Goal: Task Accomplishment & Management: Use online tool/utility

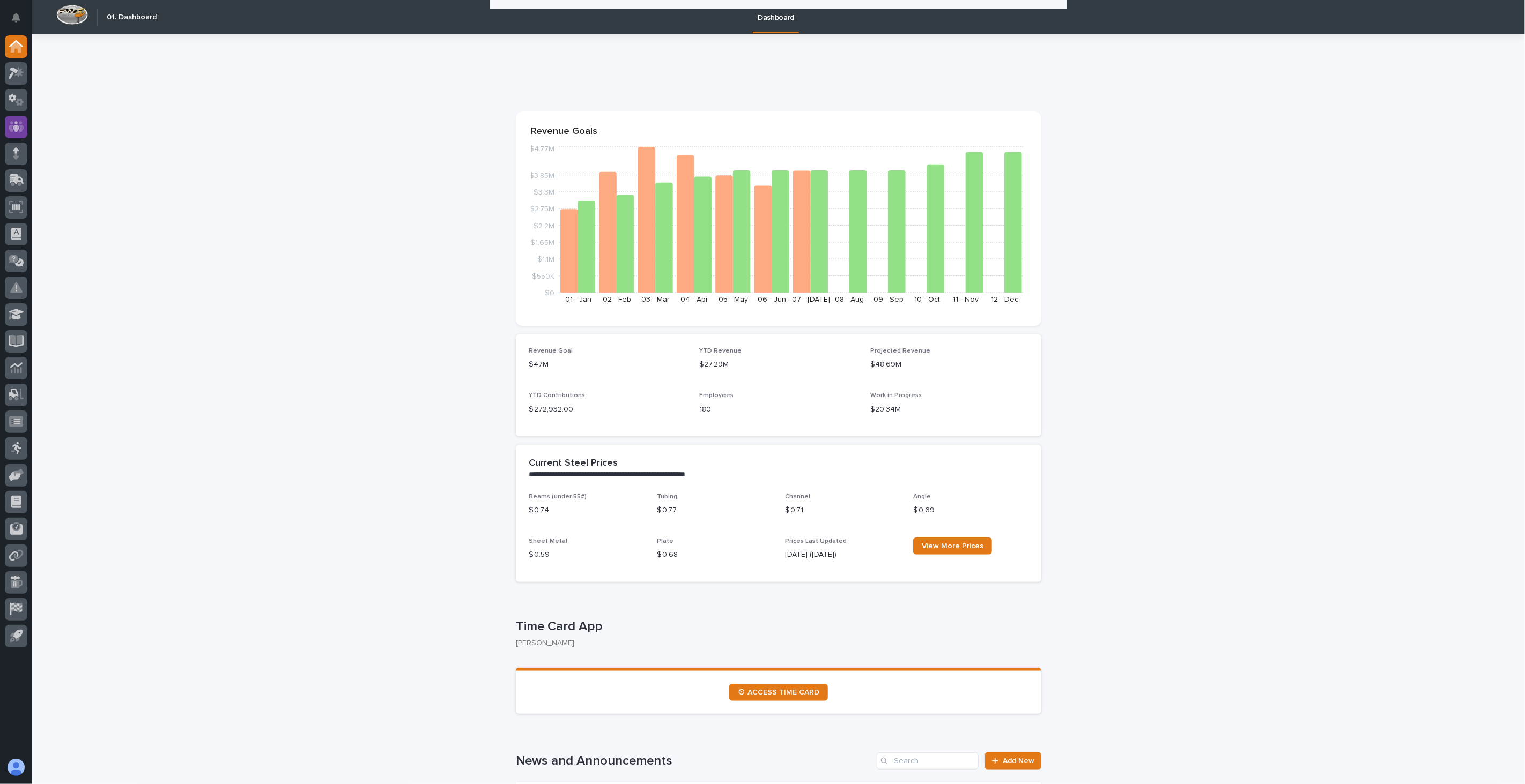
scroll to position [1692, 0]
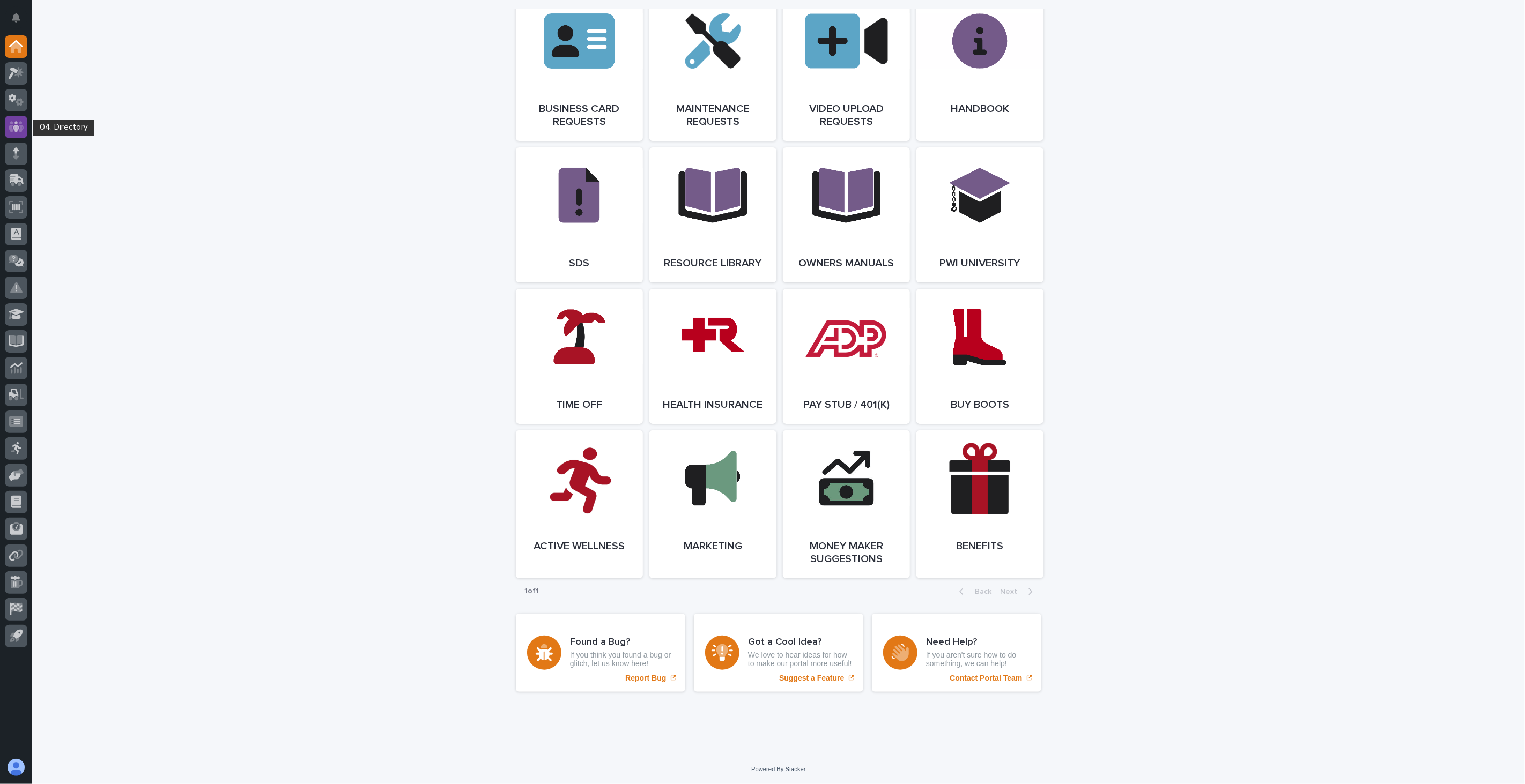
click at [20, 128] on icon at bounding box center [16, 127] width 15 height 12
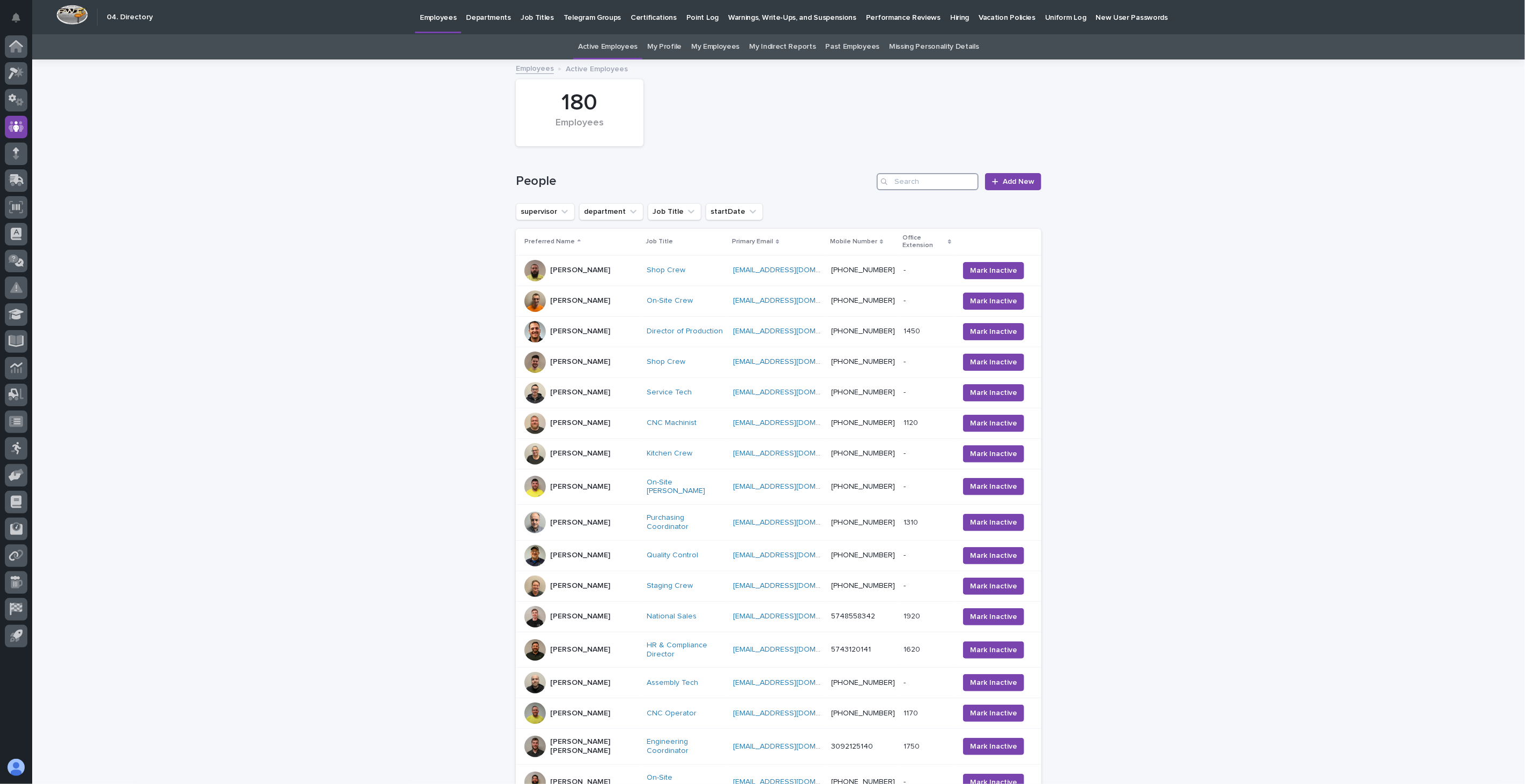
click at [931, 185] on input "Search" at bounding box center [928, 182] width 102 height 17
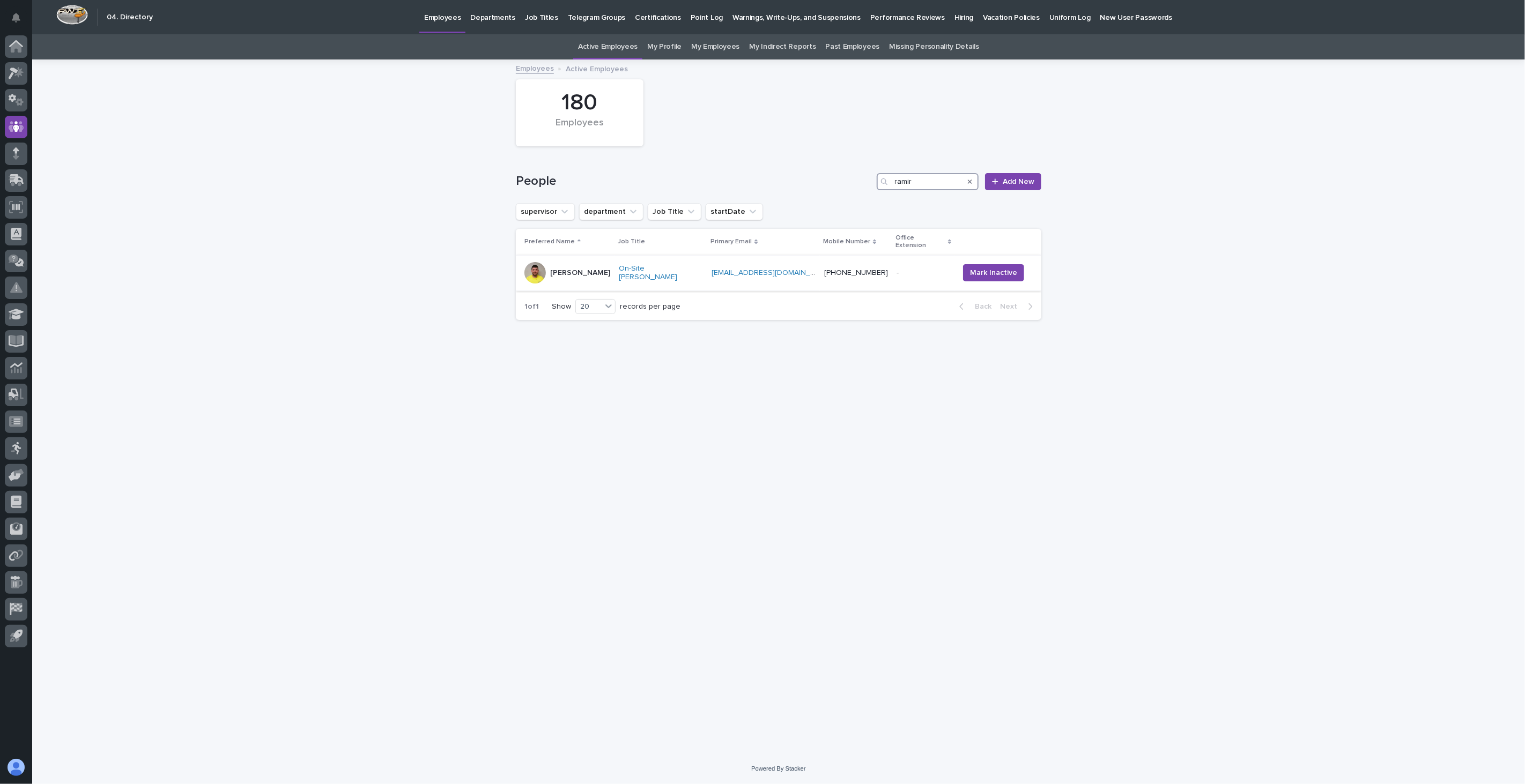
type input "ramir"
click at [629, 270] on td "On-Site [PERSON_NAME]" at bounding box center [661, 273] width 93 height 36
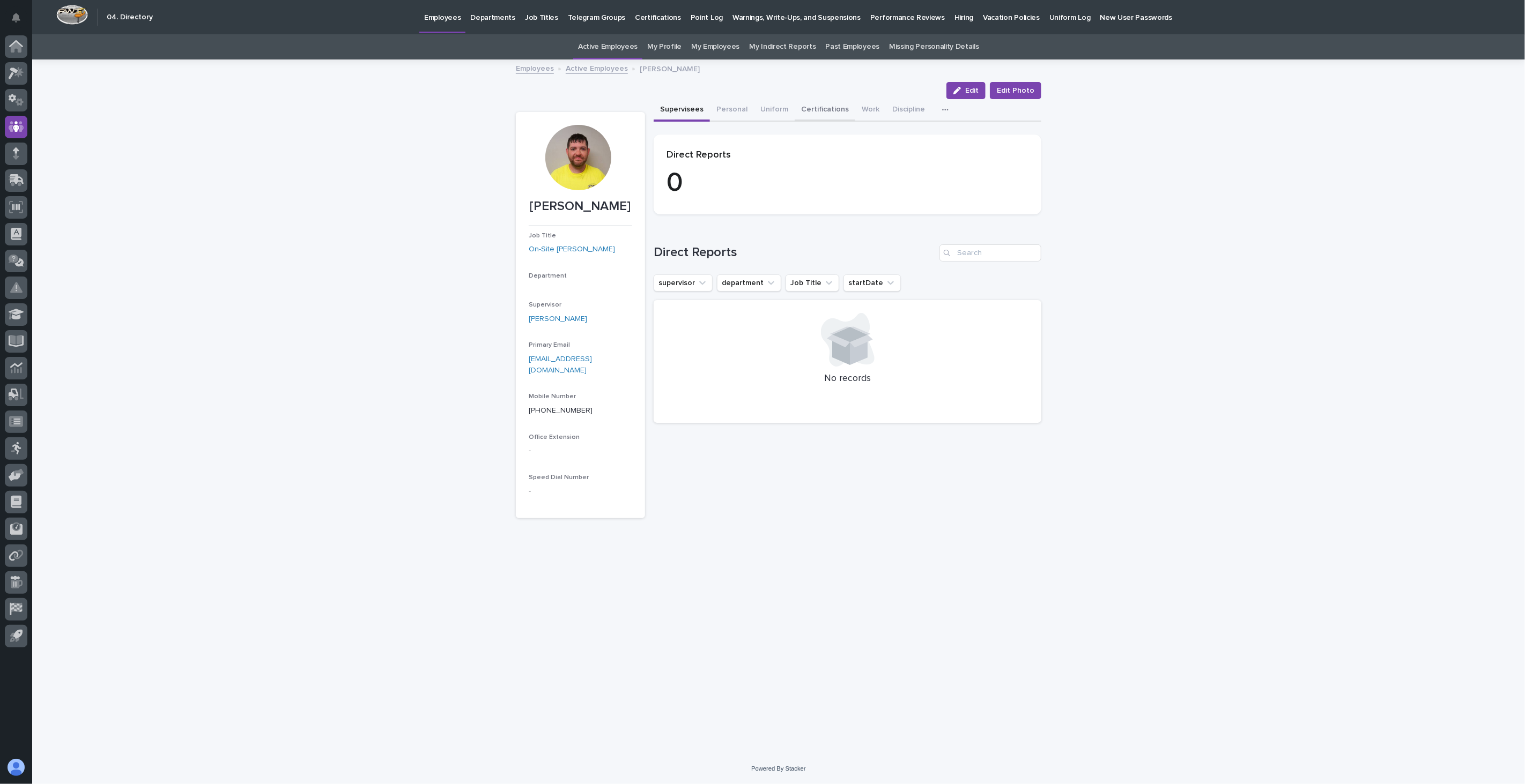
click at [822, 111] on button "Certifications" at bounding box center [825, 111] width 60 height 22
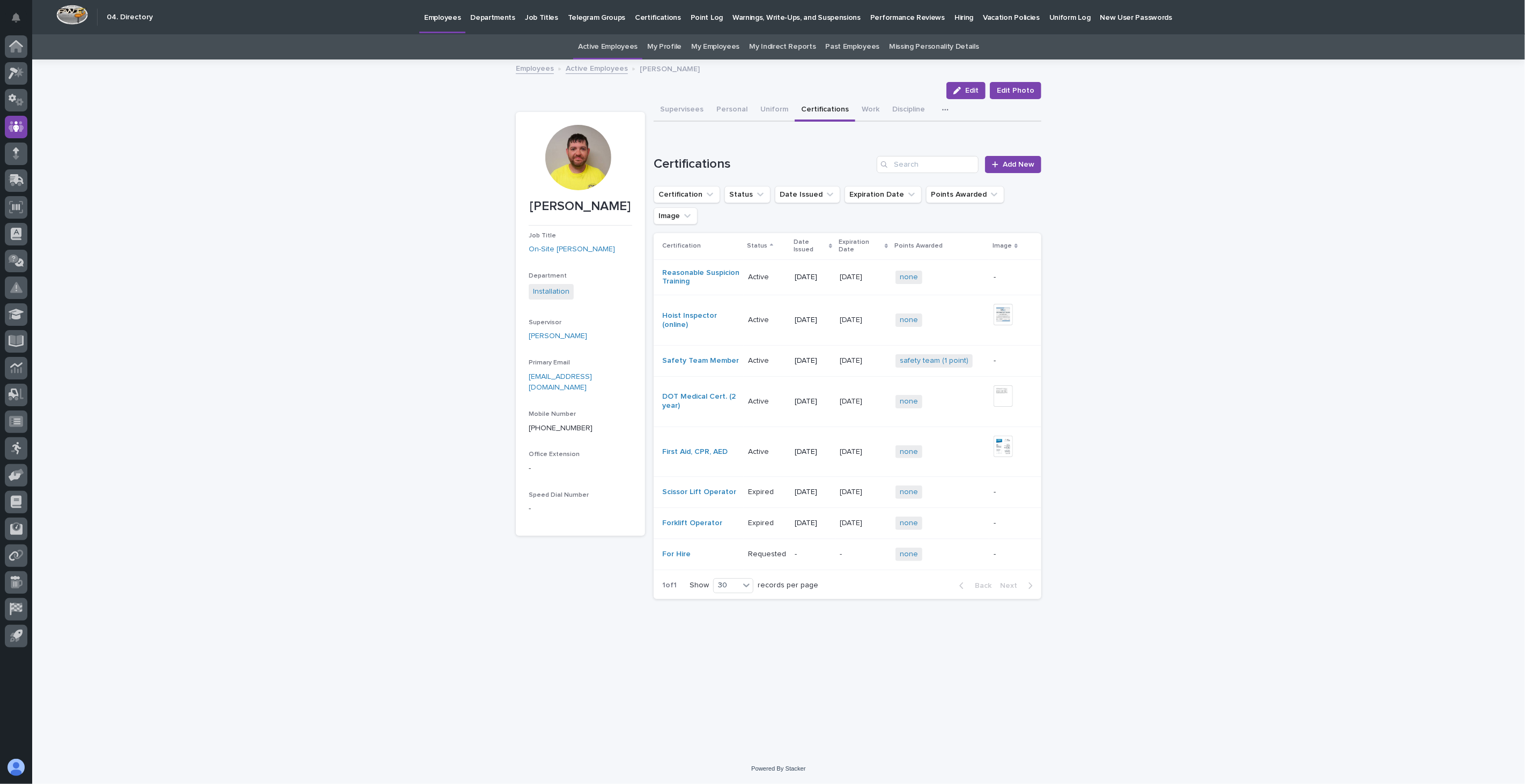
click at [527, 67] on link "Employees" at bounding box center [535, 67] width 38 height 12
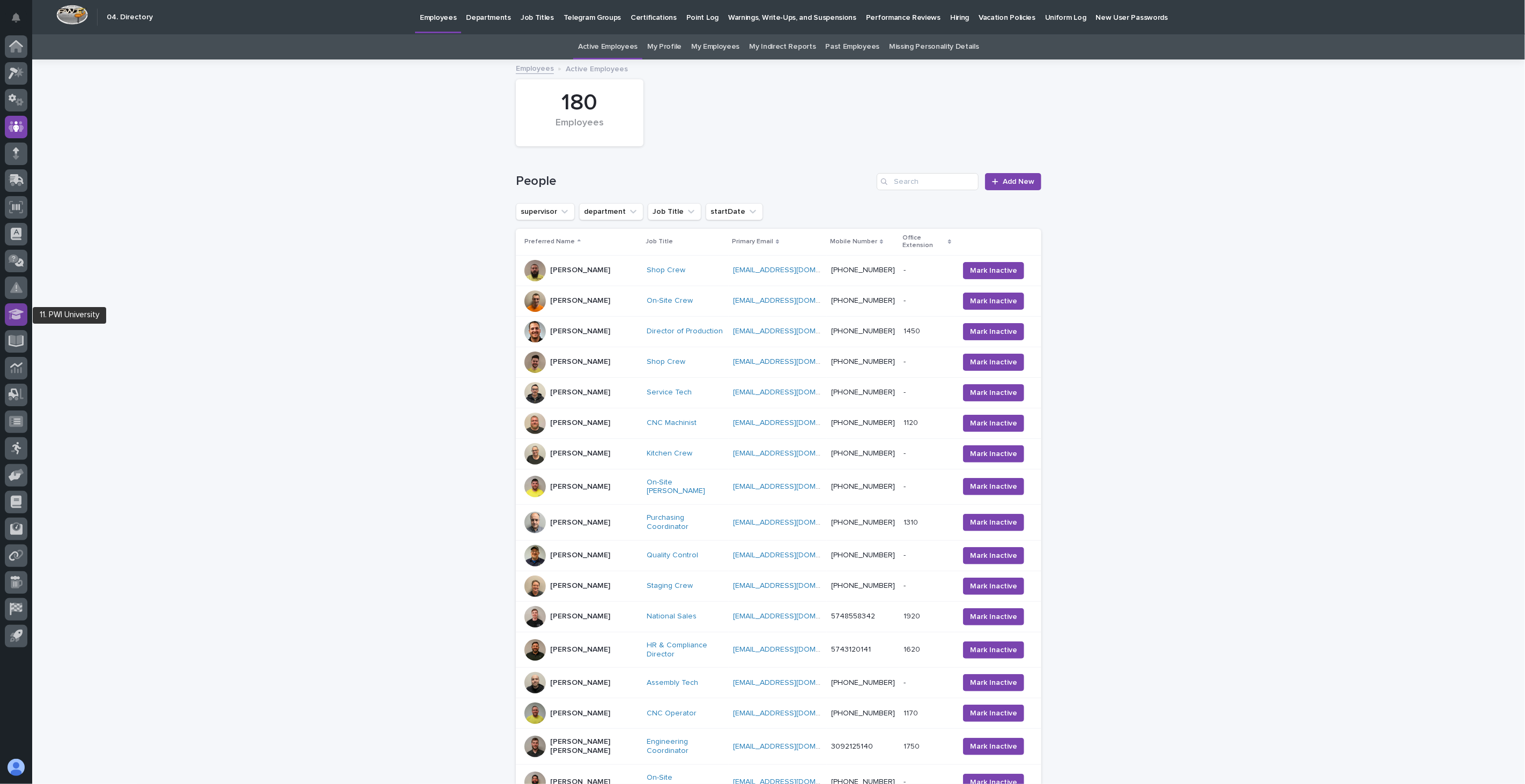
click at [18, 314] on icon at bounding box center [16, 314] width 15 height 12
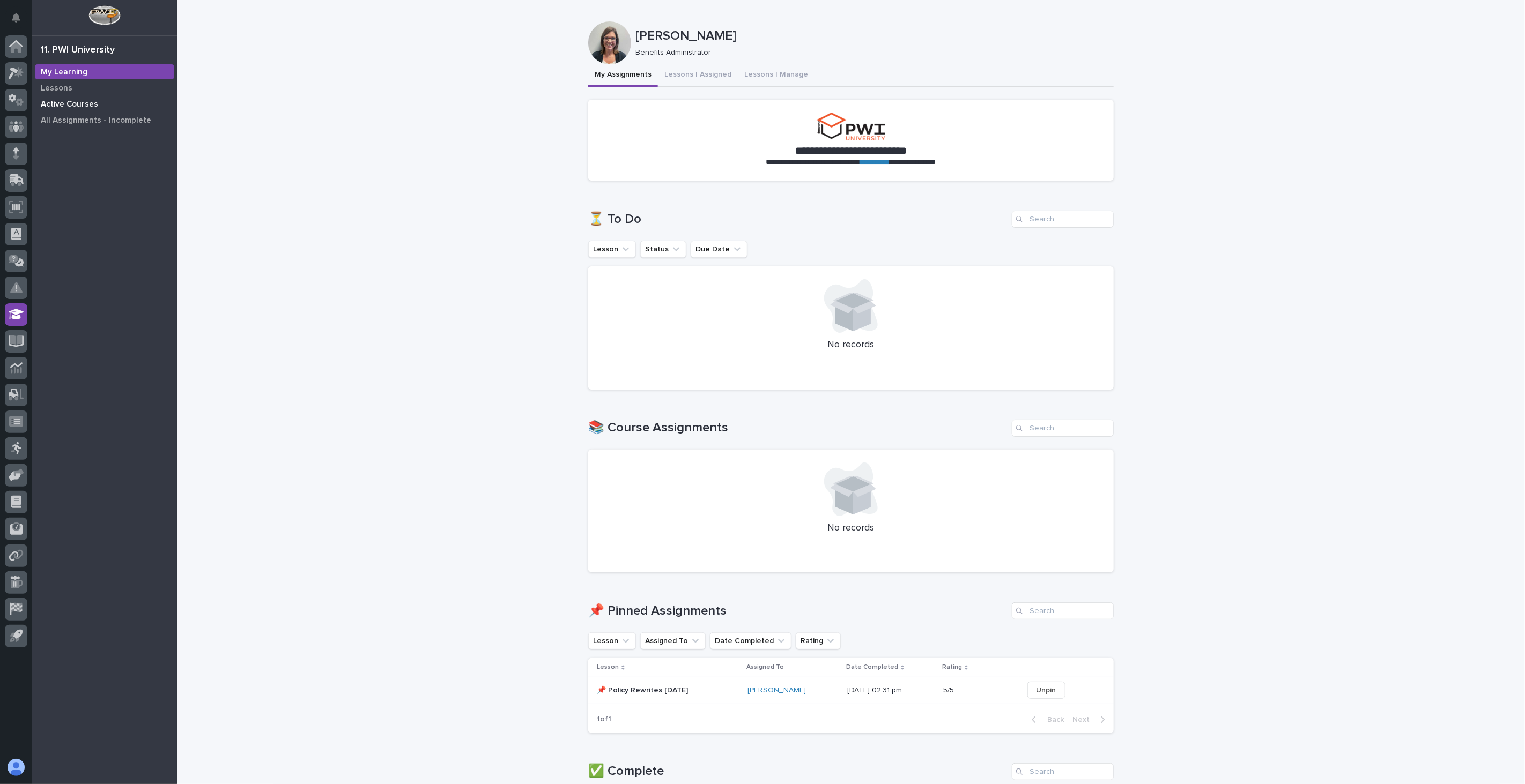
click at [68, 99] on p "Active Courses" at bounding box center [69, 104] width 57 height 9
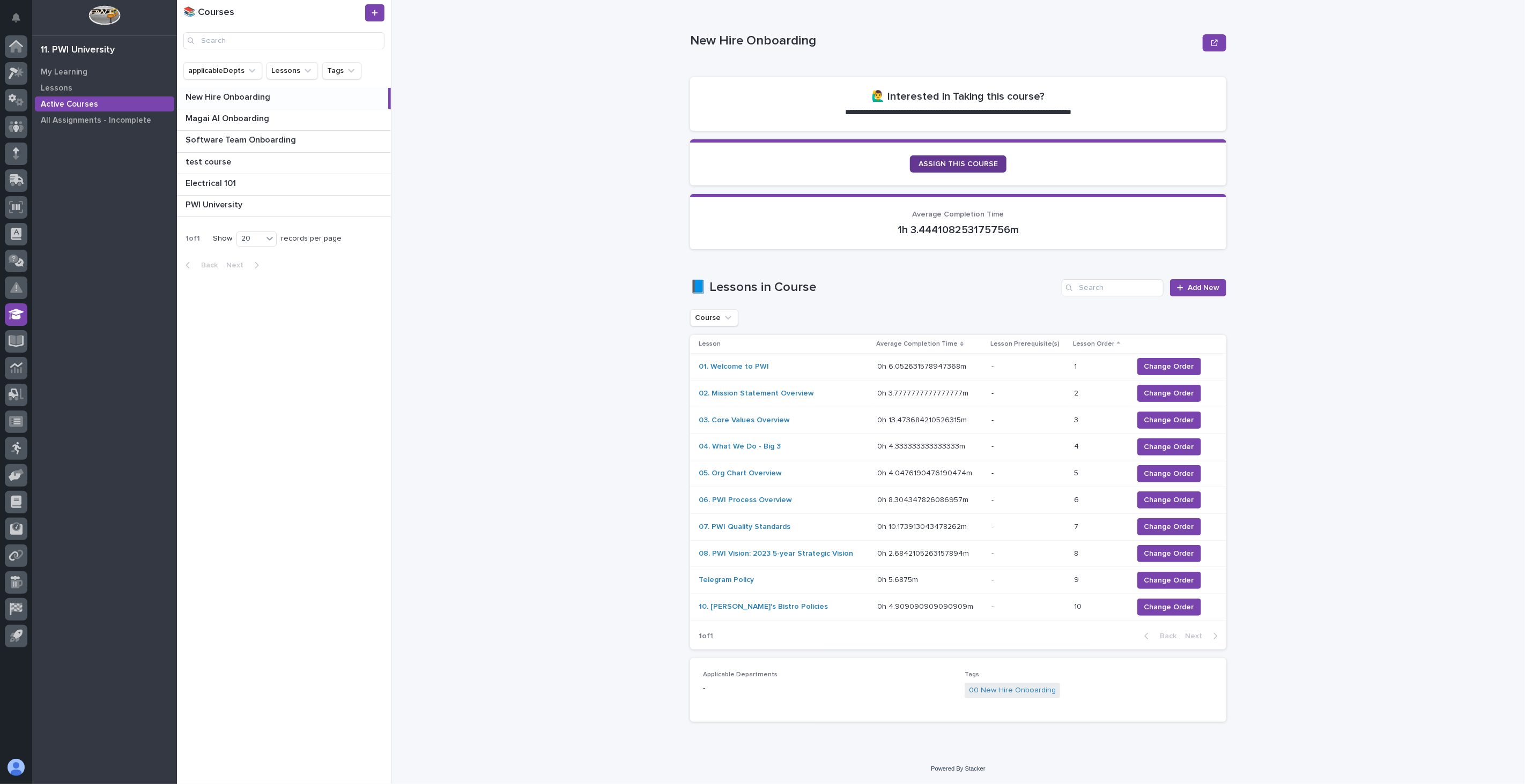
click at [968, 160] on span "ASSIGN THIS COURSE" at bounding box center [958, 164] width 79 height 8
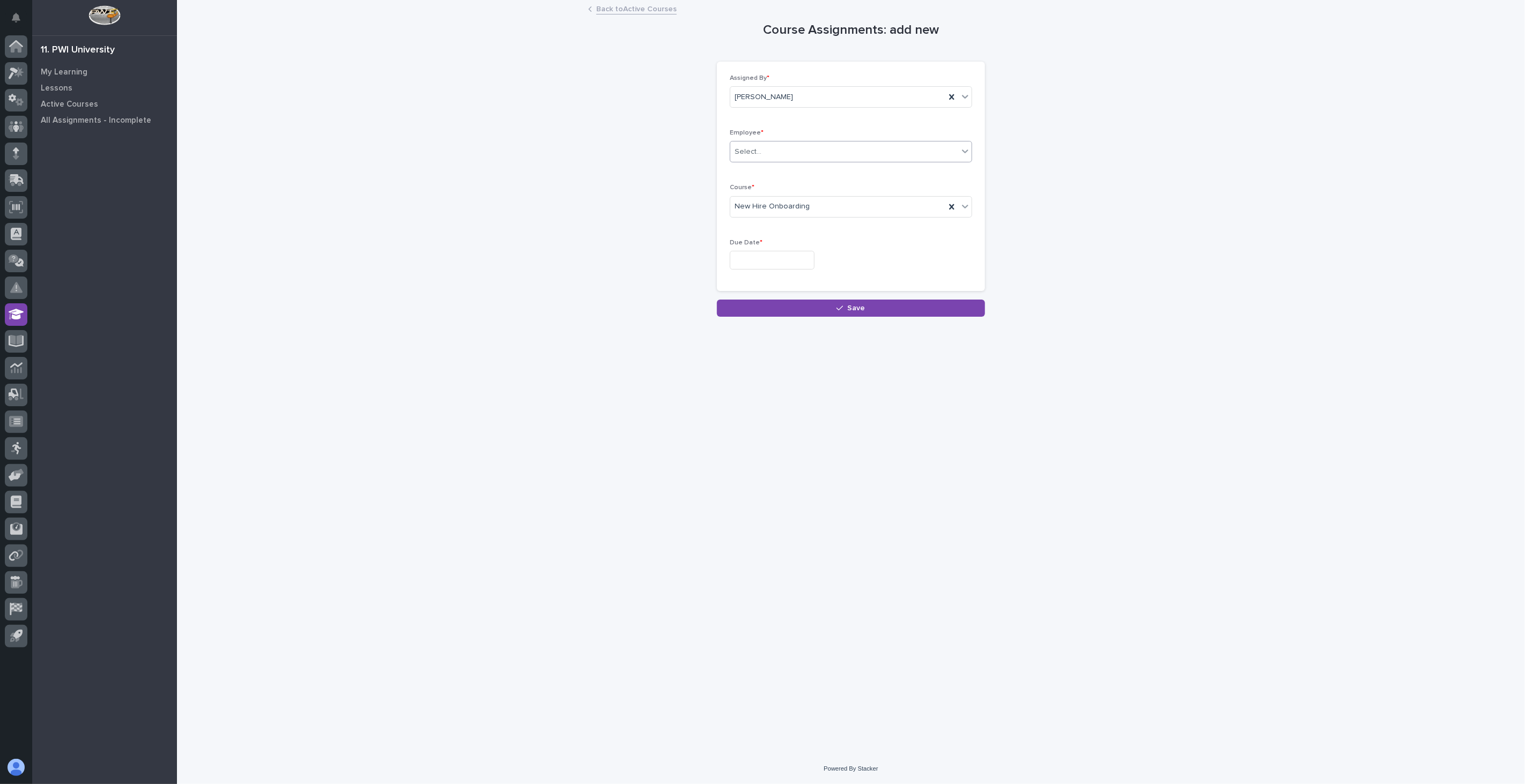
click at [777, 153] on div "Select..." at bounding box center [844, 152] width 228 height 18
type input "***"
click at [778, 172] on div "[PERSON_NAME]" at bounding box center [851, 173] width 242 height 19
click at [783, 255] on input "text" at bounding box center [772, 260] width 85 height 19
click at [744, 135] on div "2" at bounding box center [749, 138] width 14 height 14
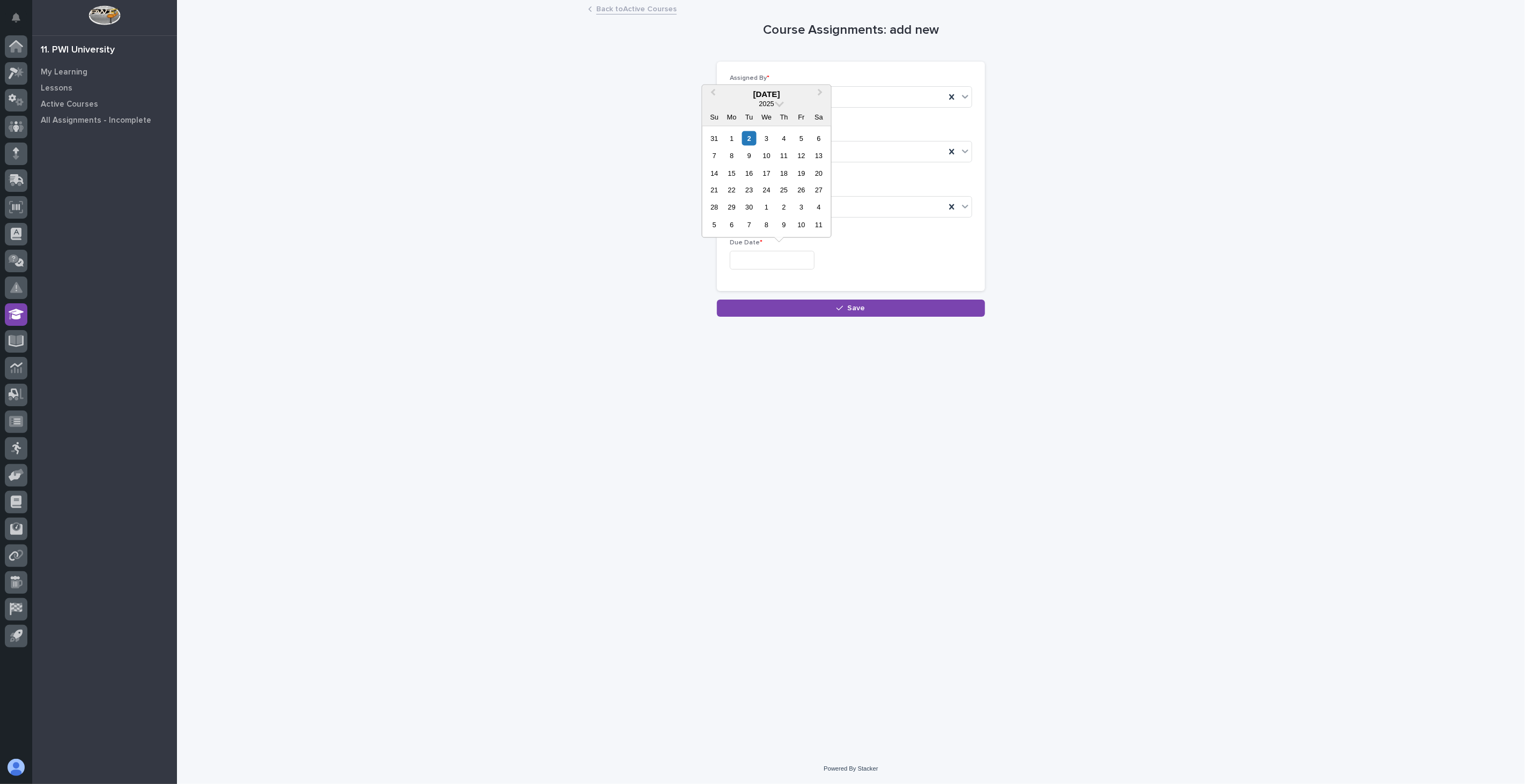
type input "**********"
click at [894, 311] on button "Save" at bounding box center [851, 308] width 268 height 17
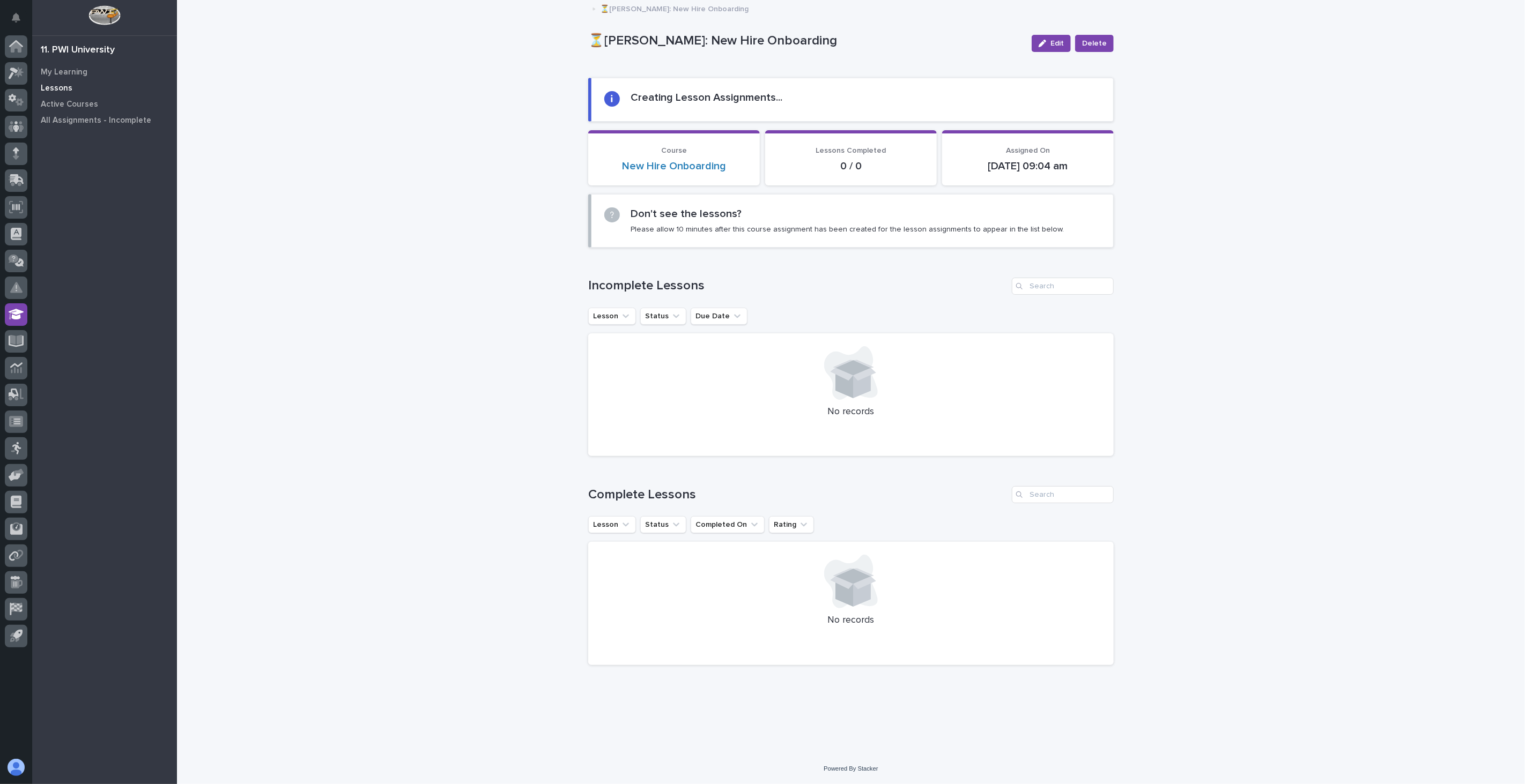
click at [61, 86] on p "Lessons" at bounding box center [56, 88] width 31 height 9
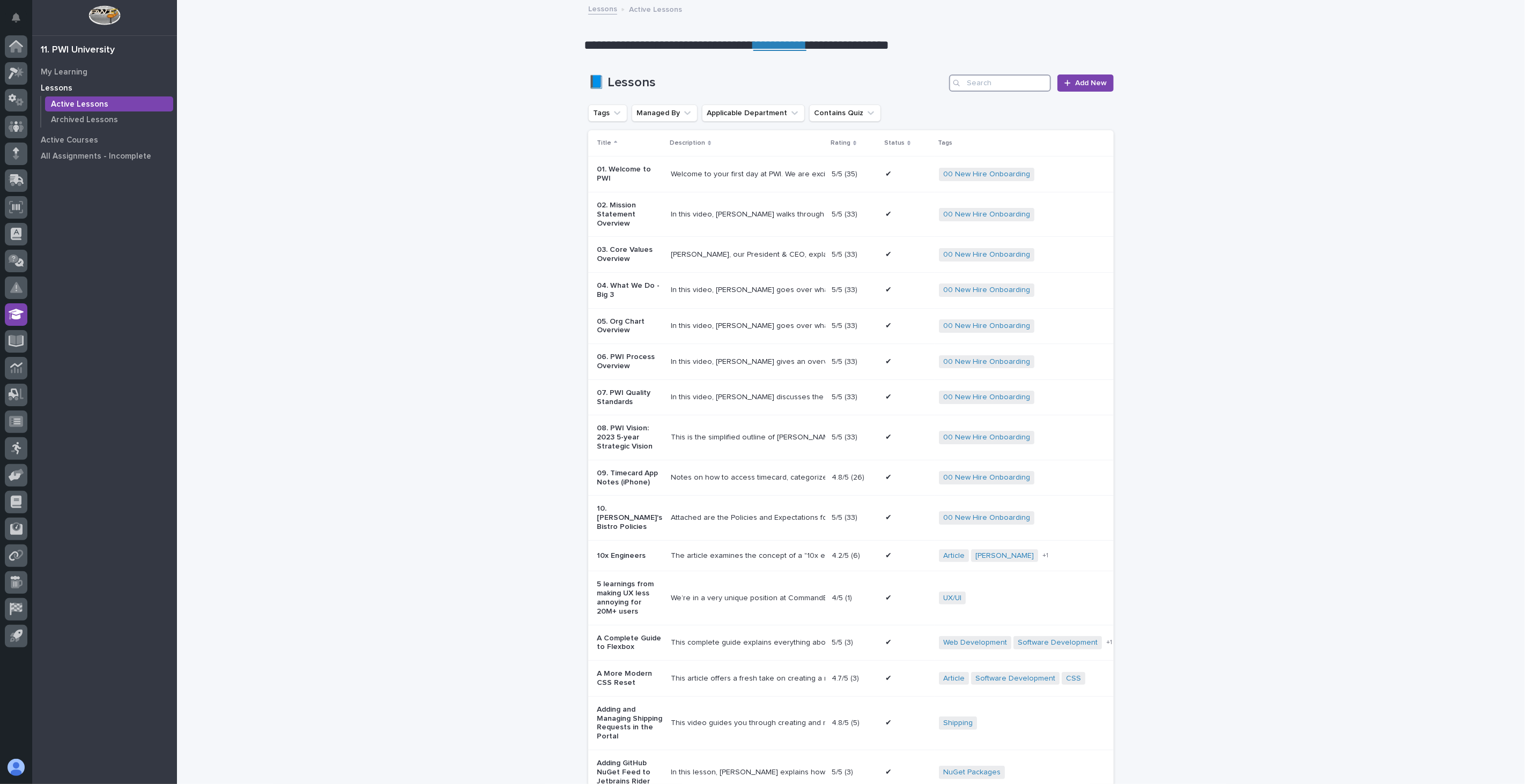
click at [1010, 87] on input "Search" at bounding box center [1000, 83] width 102 height 17
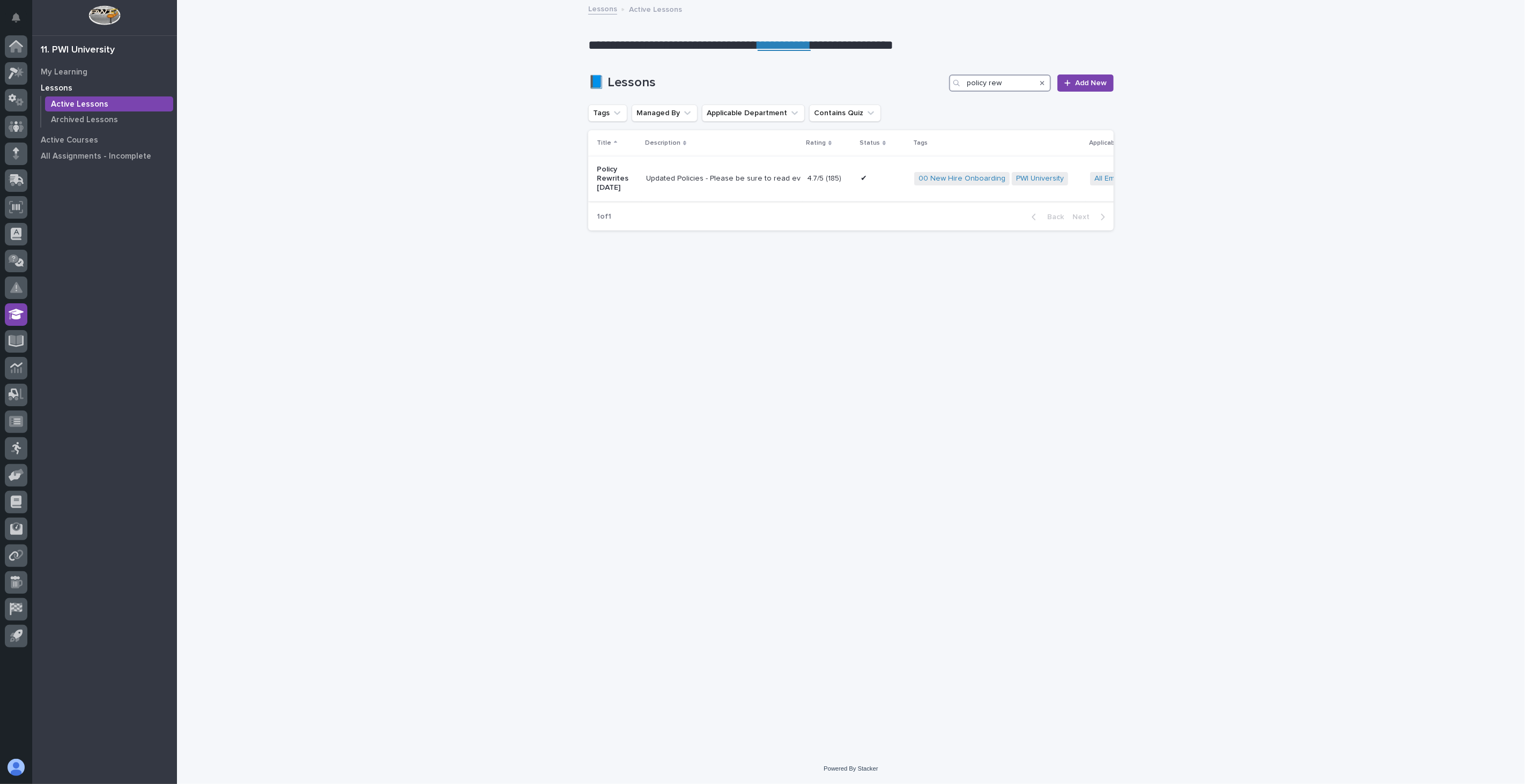
type input "policy rew"
click at [752, 195] on td "Updated Policies - Please be sure to read everything. If you have any questions…" at bounding box center [722, 178] width 161 height 44
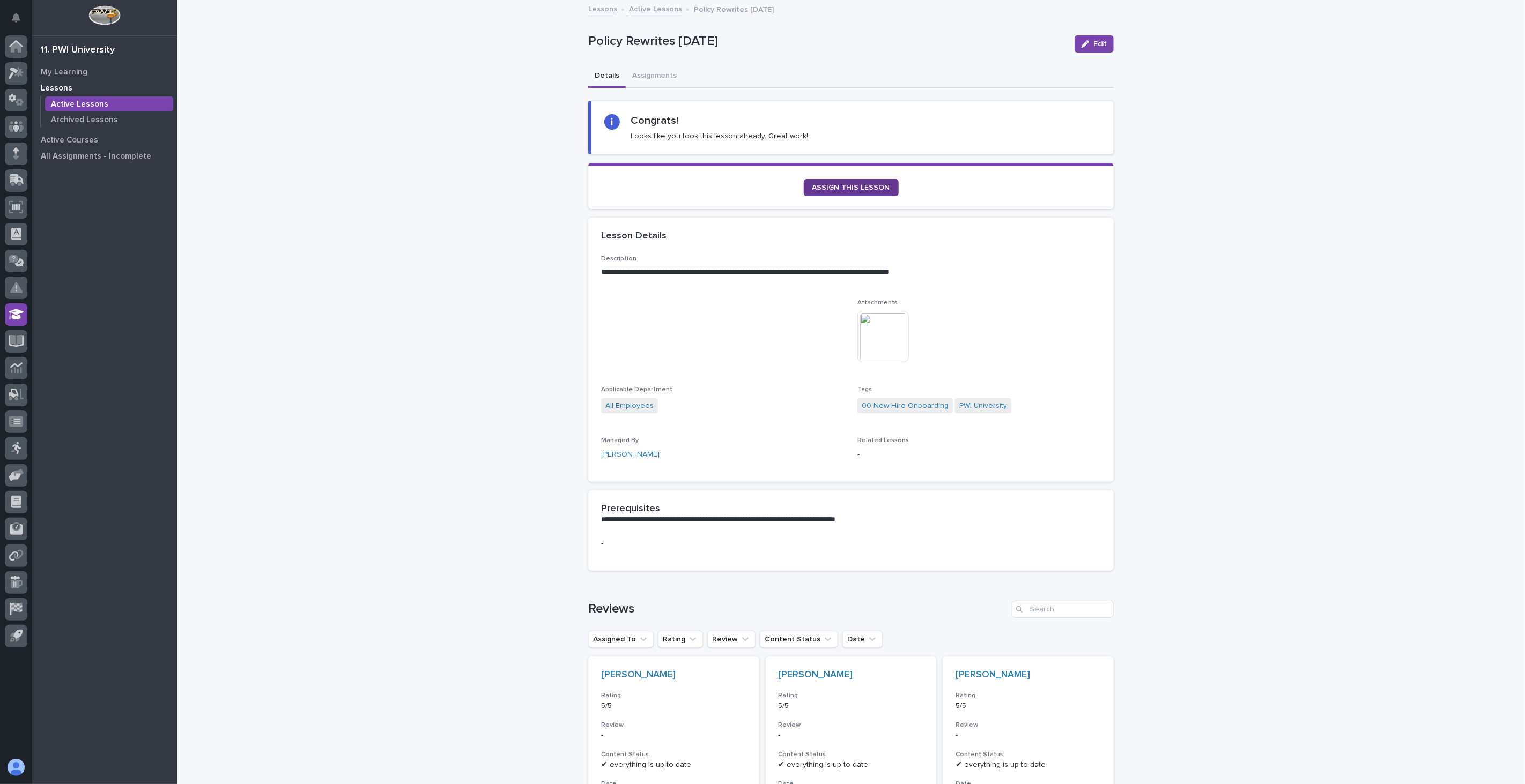
click at [844, 185] on span "ASSIGN THIS LESSON" at bounding box center [851, 188] width 78 height 8
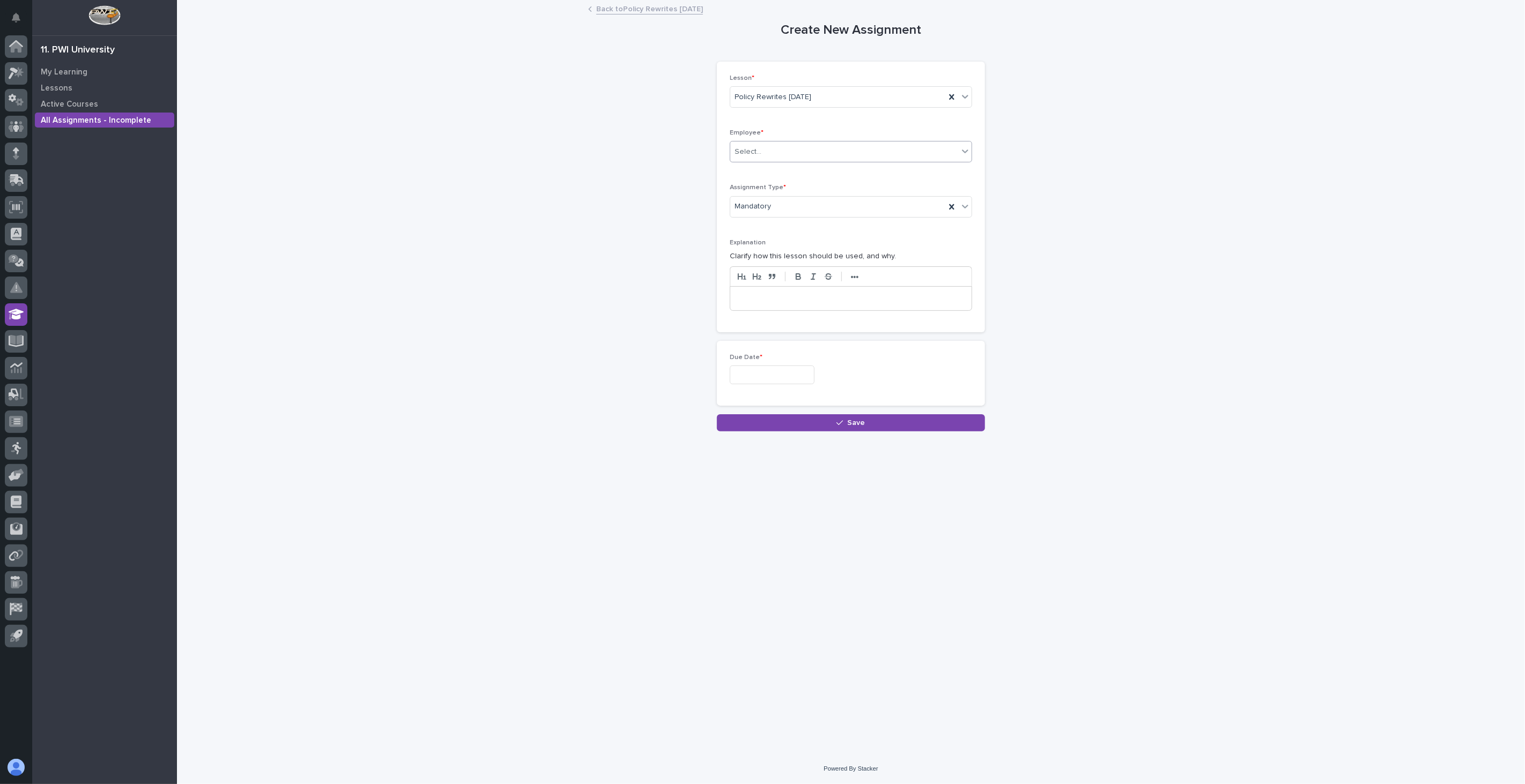
click at [794, 151] on div "Select..." at bounding box center [844, 152] width 228 height 18
type input "***"
click at [770, 168] on div "[PERSON_NAME]" at bounding box center [851, 173] width 242 height 19
click at [763, 368] on input "text" at bounding box center [772, 375] width 85 height 19
click at [754, 251] on div "2" at bounding box center [749, 253] width 14 height 14
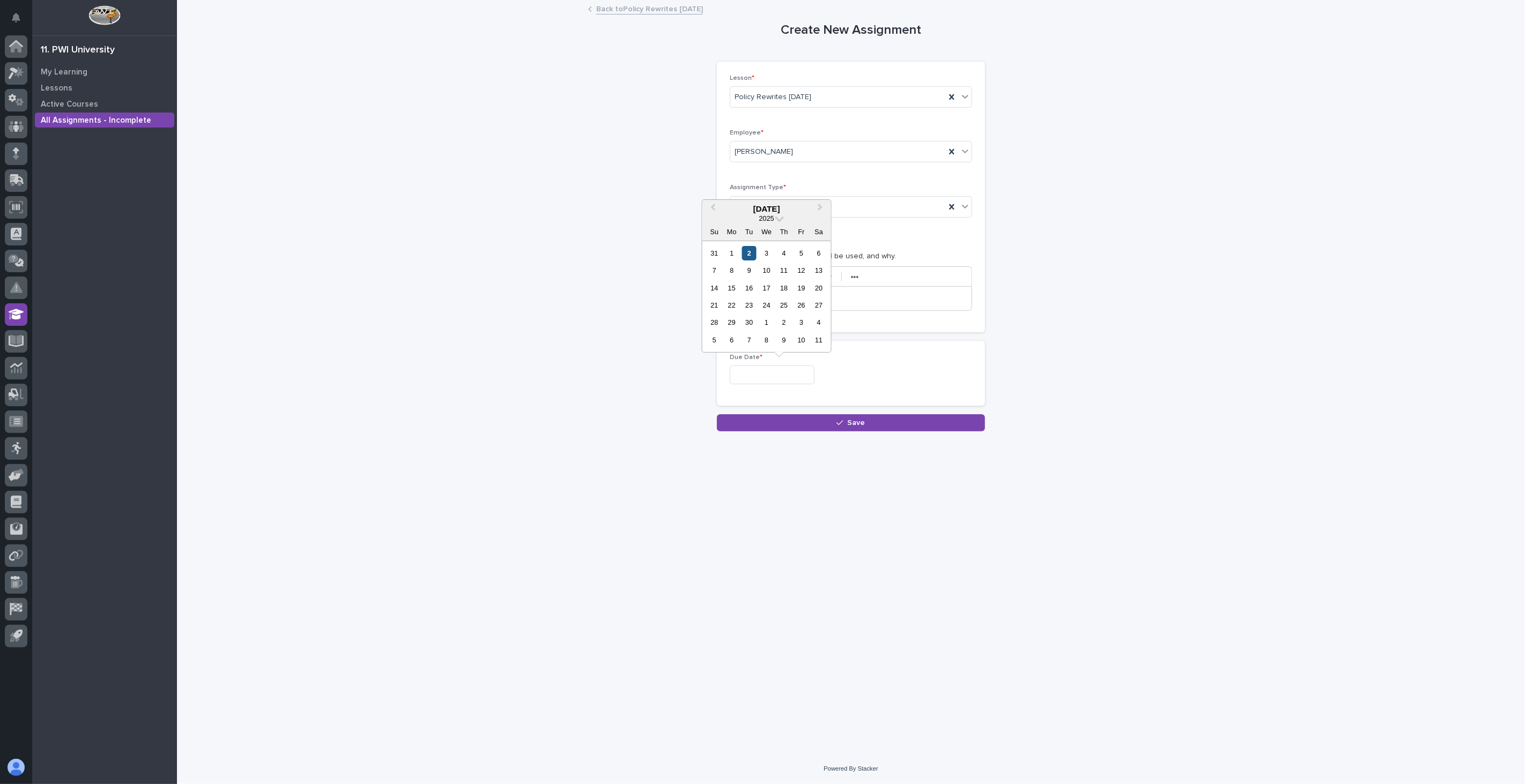
type input "**********"
click at [860, 424] on span "Save" at bounding box center [857, 422] width 18 height 8
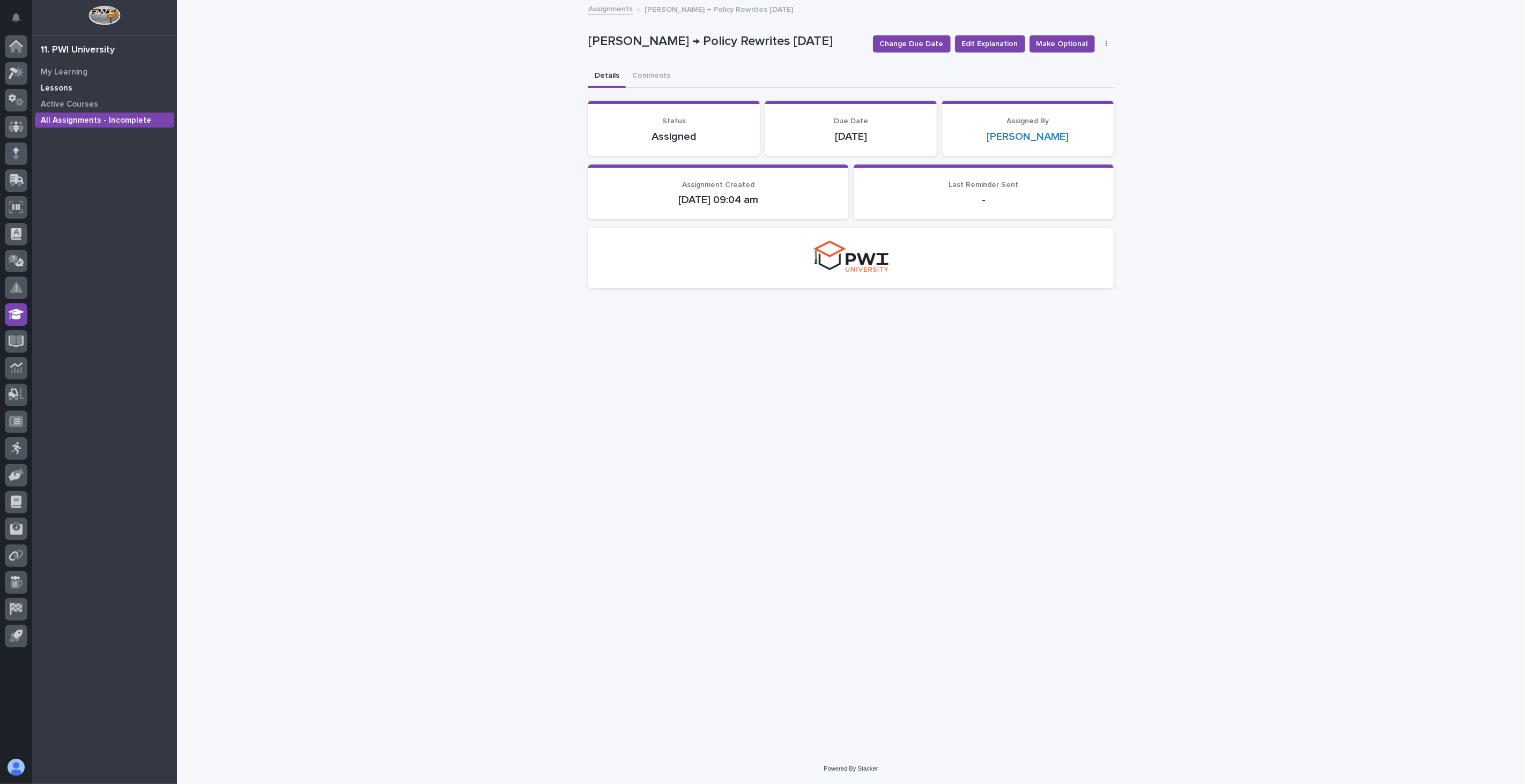
click at [76, 88] on div "Lessons" at bounding box center [104, 88] width 139 height 15
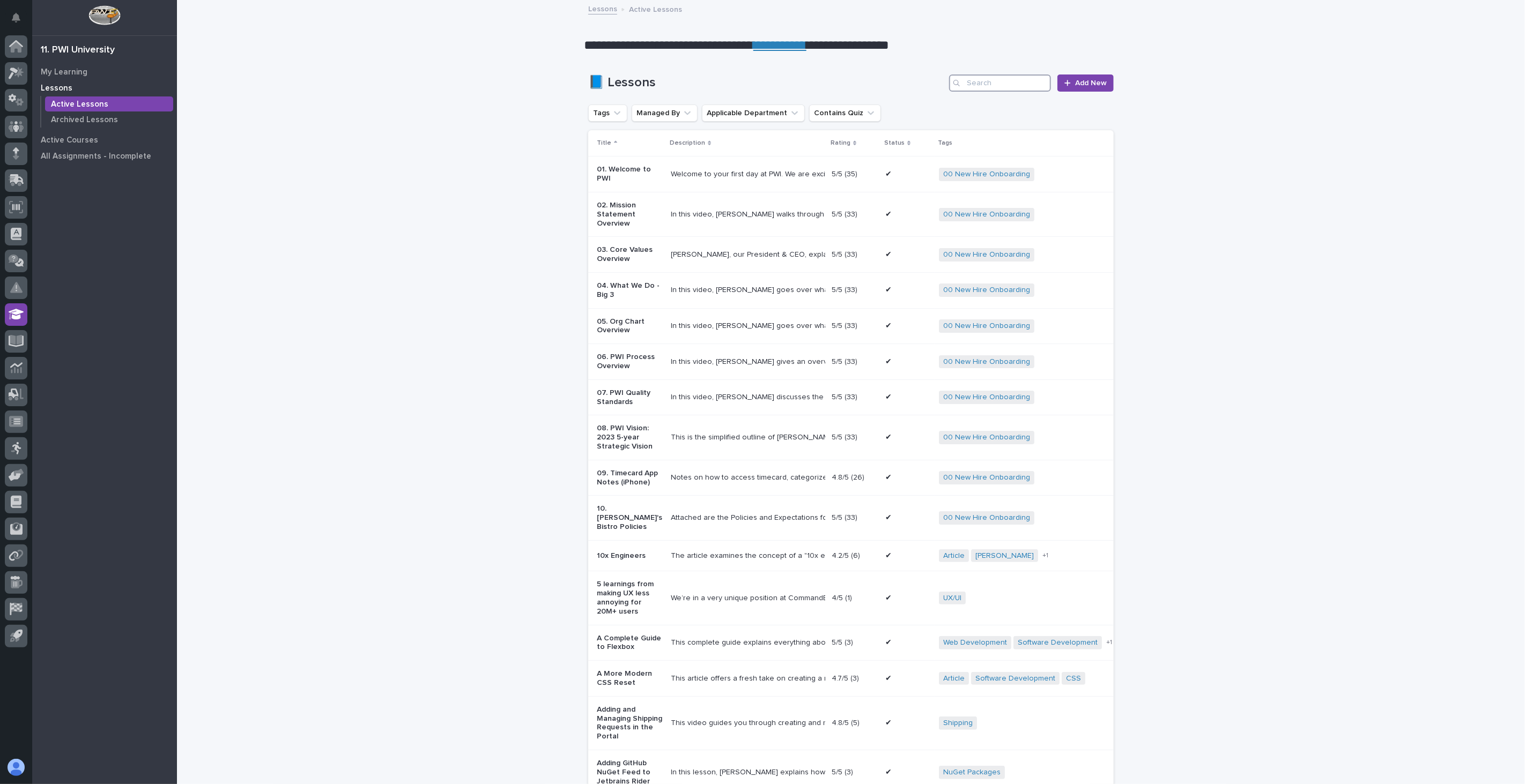
click at [984, 80] on input "Search" at bounding box center [1000, 83] width 102 height 17
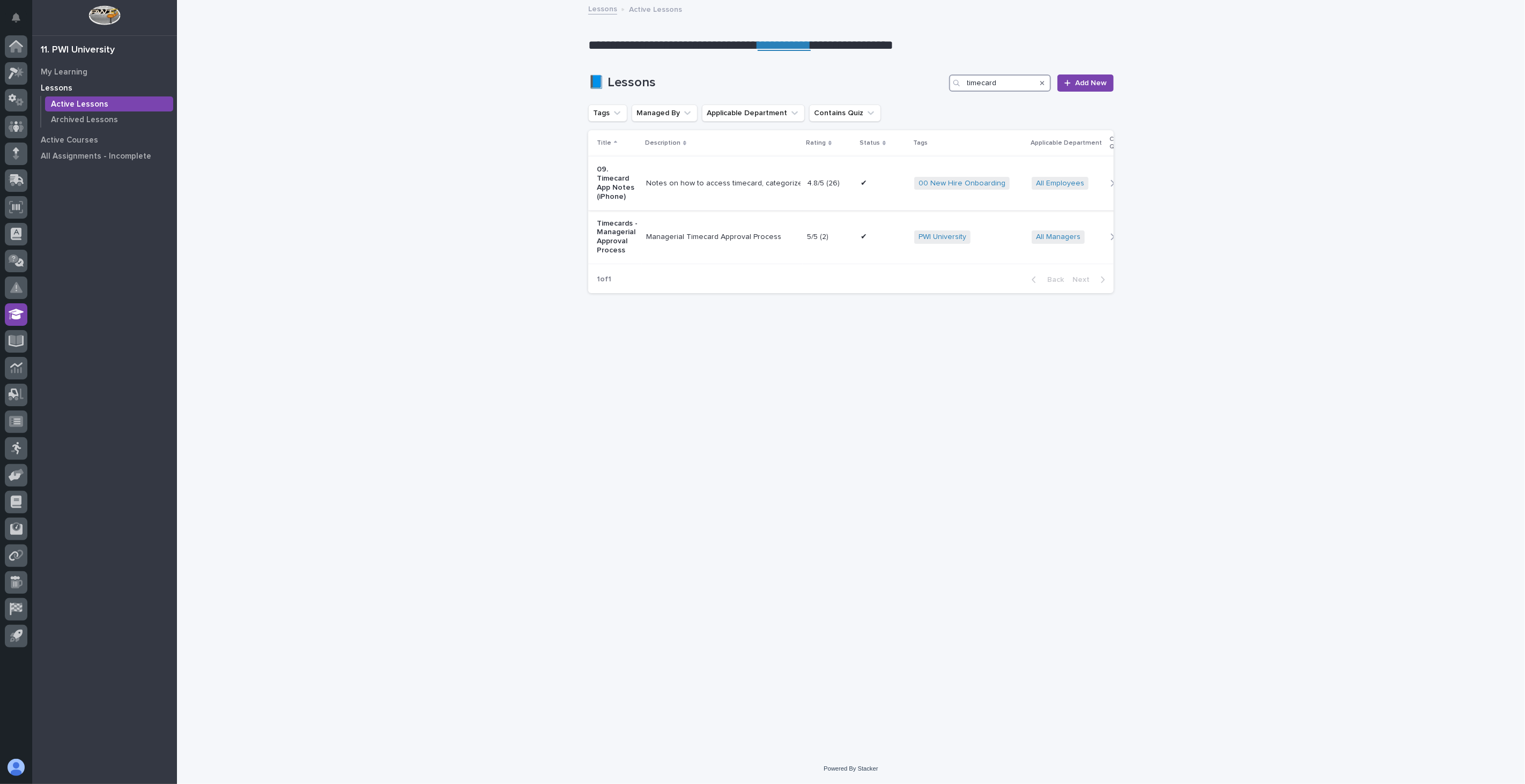
type input "timecard"
click at [759, 195] on td "Notes on how to access timecard, categorize time, and download app to home scre…" at bounding box center [722, 183] width 161 height 54
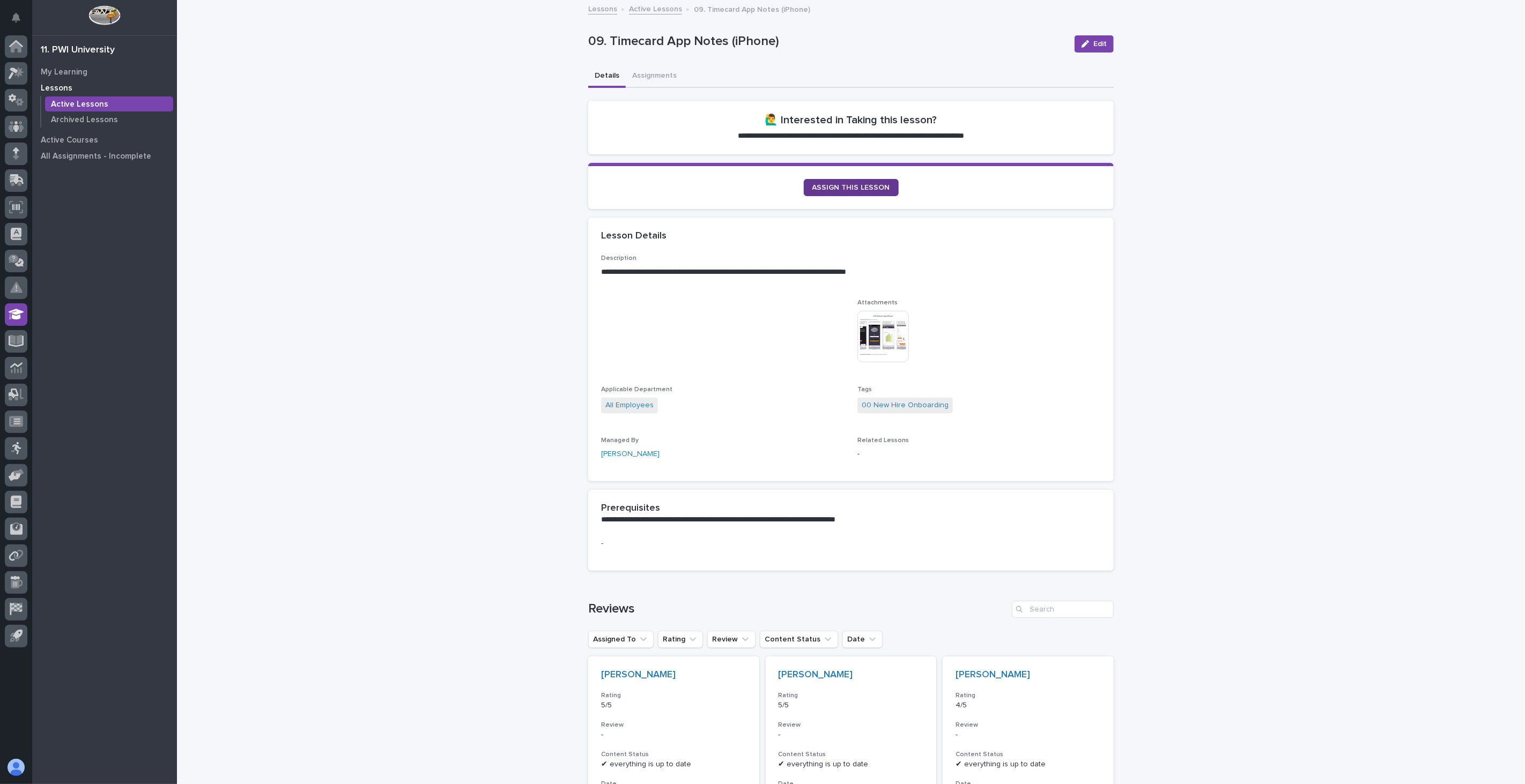
click at [850, 186] on span "ASSIGN THIS LESSON" at bounding box center [851, 188] width 78 height 8
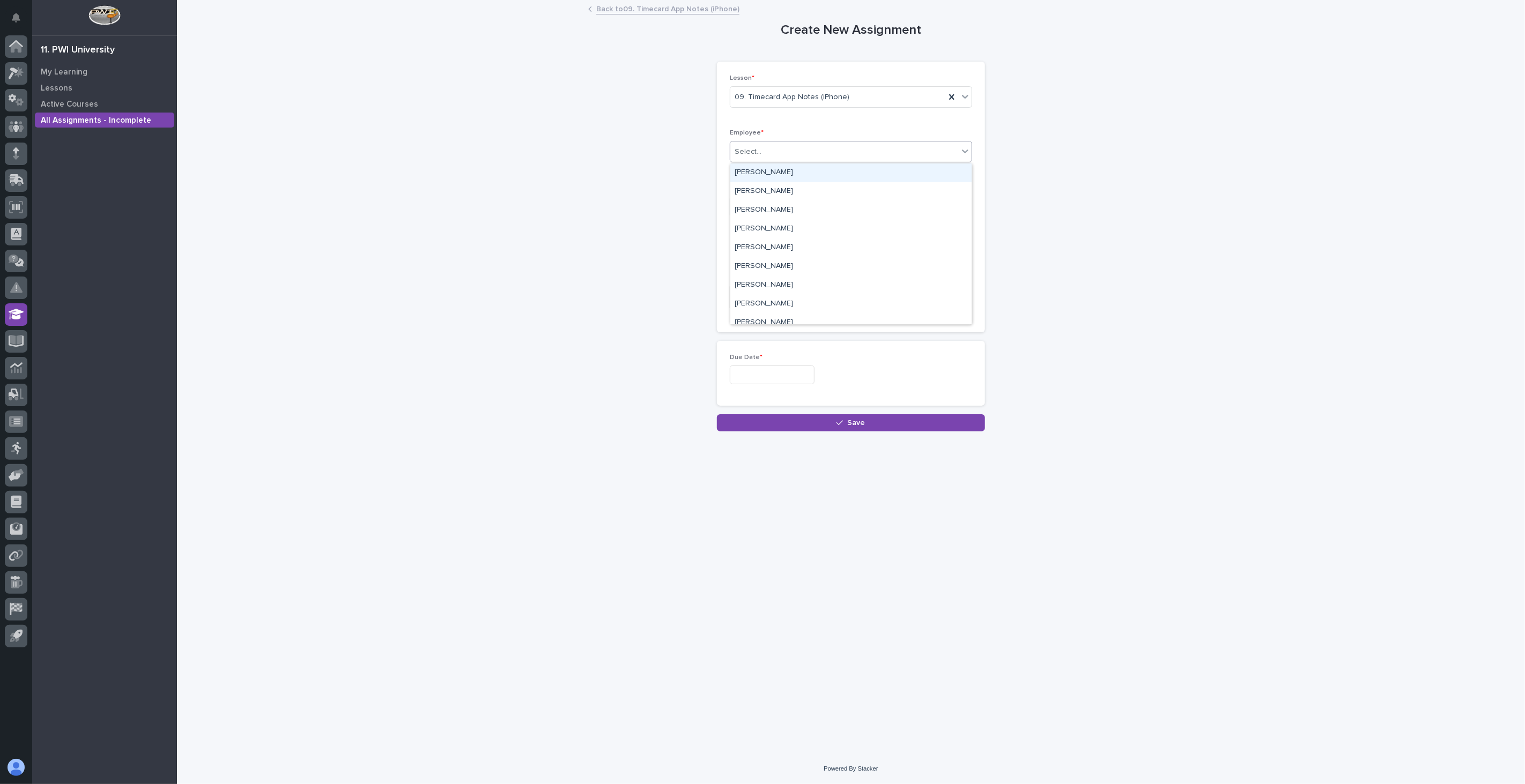
click at [794, 152] on div "Select..." at bounding box center [844, 152] width 228 height 18
type input "***"
click at [771, 169] on div "[PERSON_NAME]" at bounding box center [851, 173] width 242 height 19
click at [772, 375] on input "text" at bounding box center [772, 375] width 85 height 19
click at [749, 253] on div "2" at bounding box center [749, 253] width 14 height 14
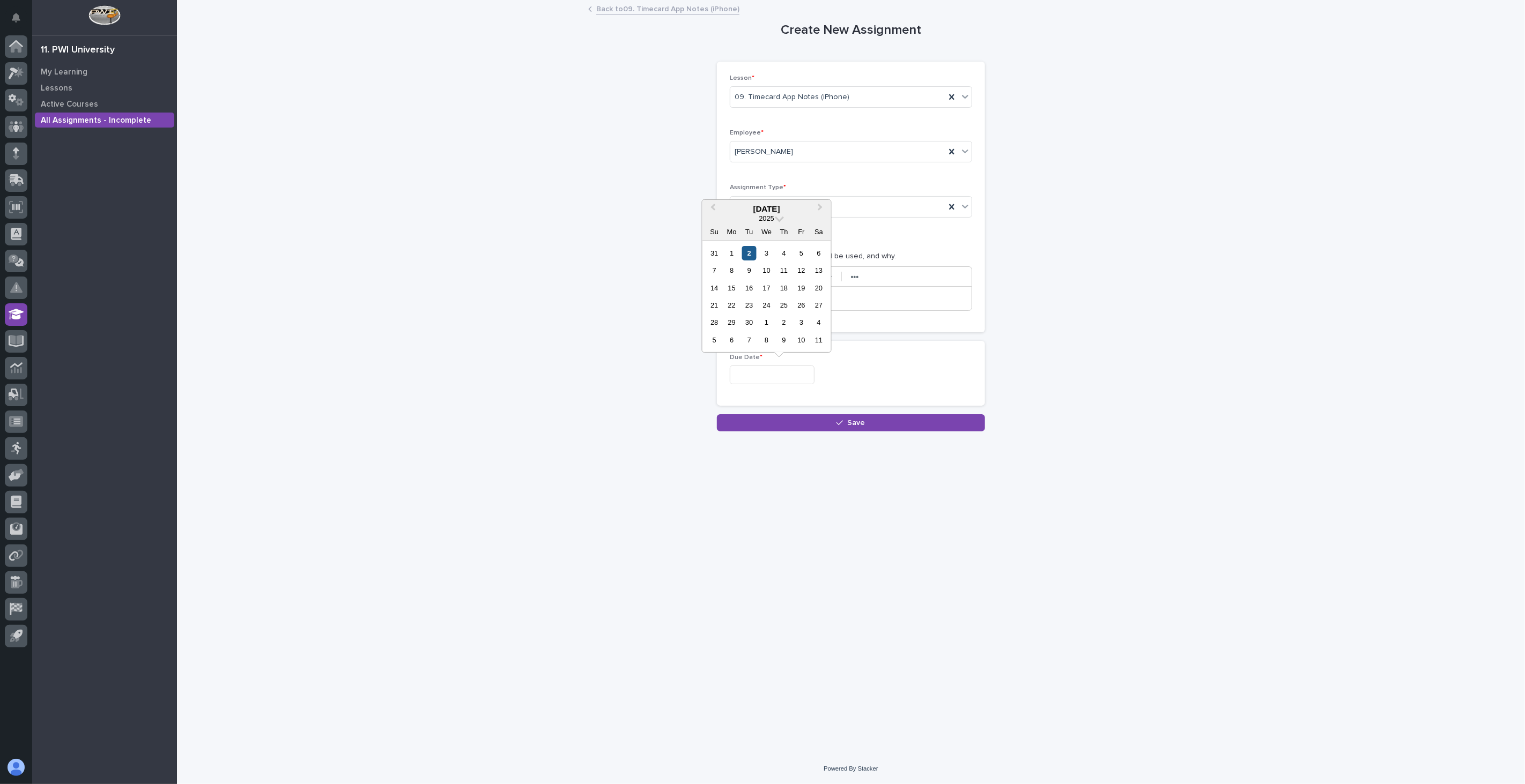
type input "**********"
click at [848, 420] on span "Save" at bounding box center [857, 422] width 18 height 8
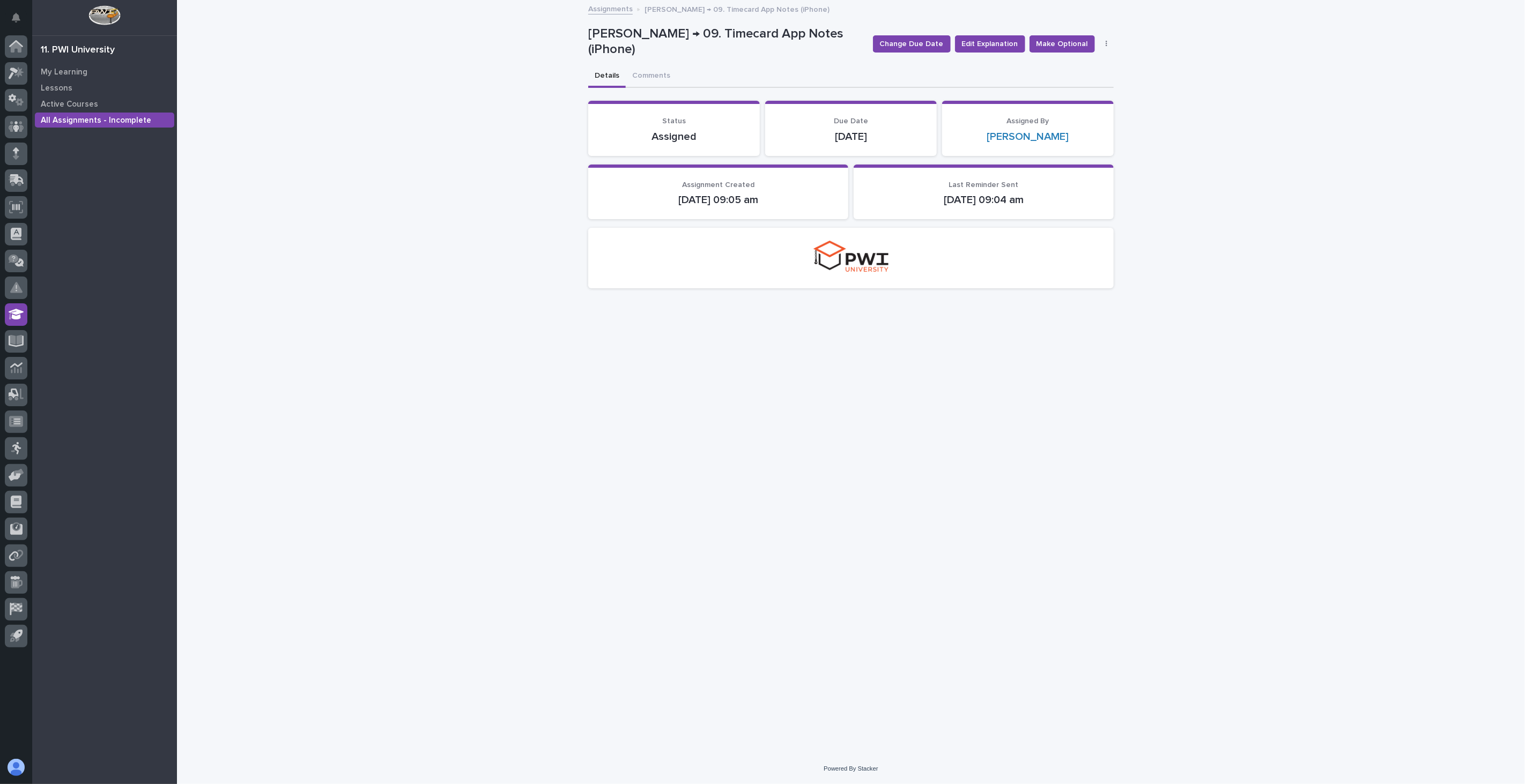
click at [606, 9] on link "Assignments" at bounding box center [610, 8] width 44 height 12
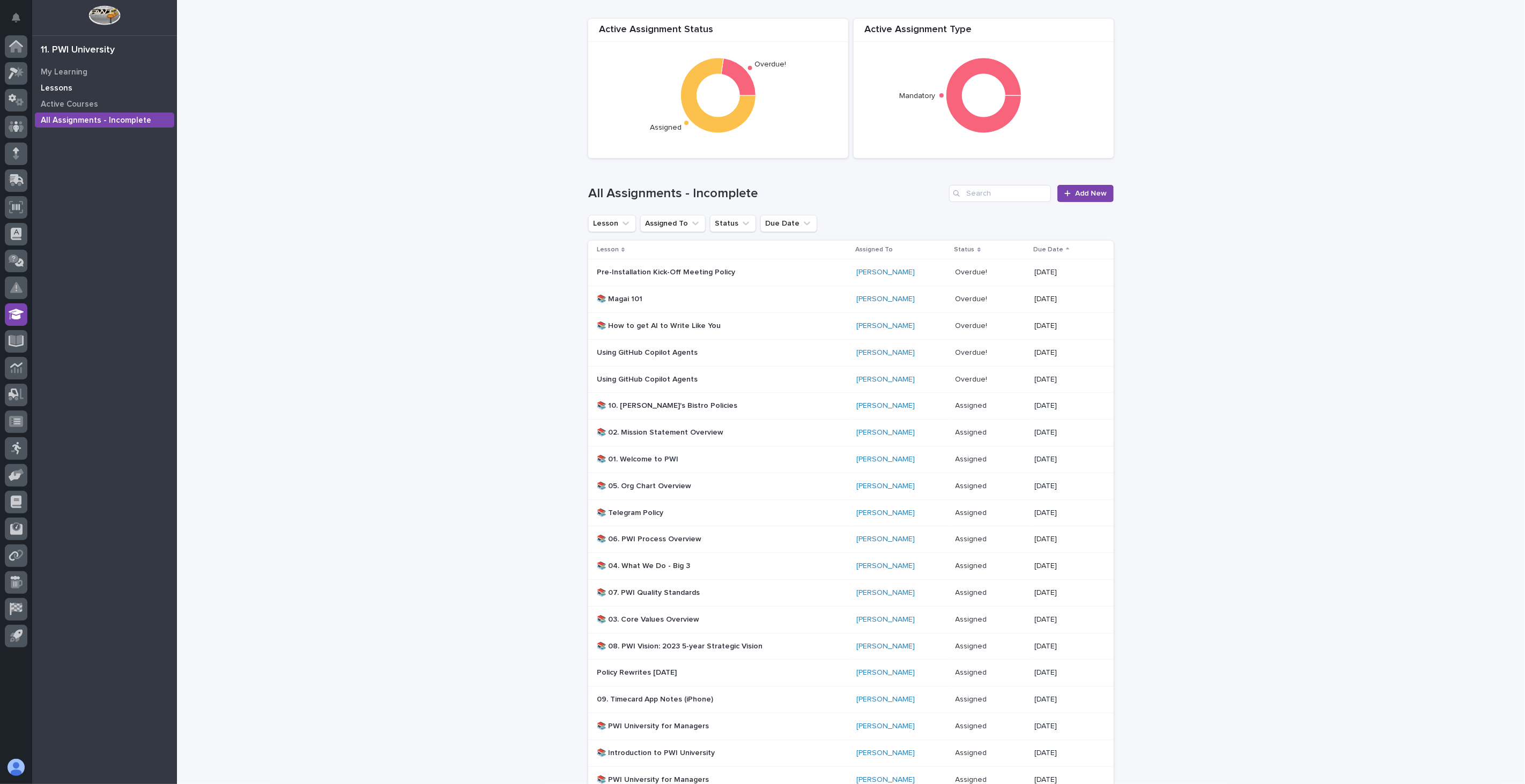
click at [50, 86] on p "Lessons" at bounding box center [56, 88] width 31 height 9
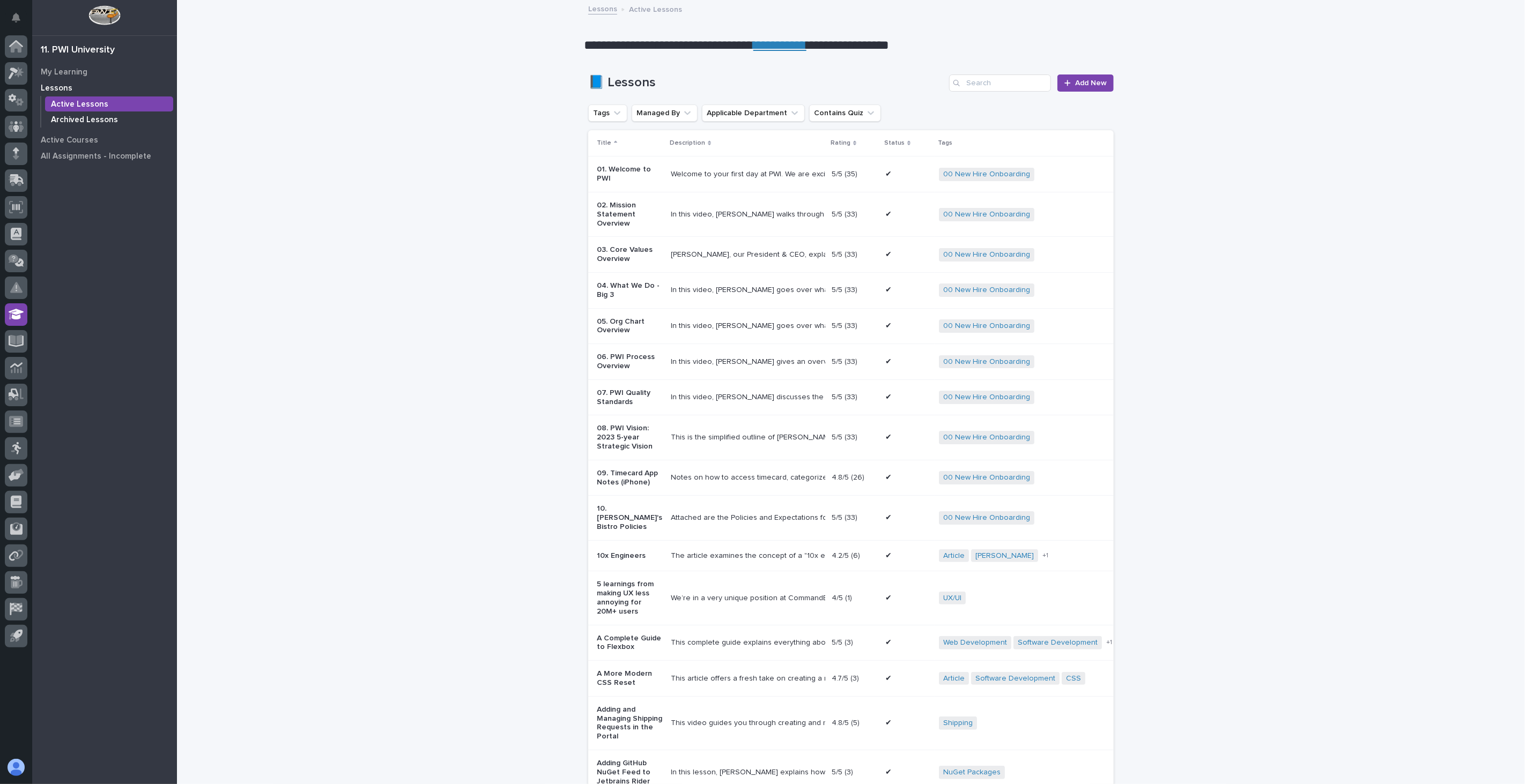
click at [111, 121] on p "Archived Lessons" at bounding box center [84, 120] width 67 height 9
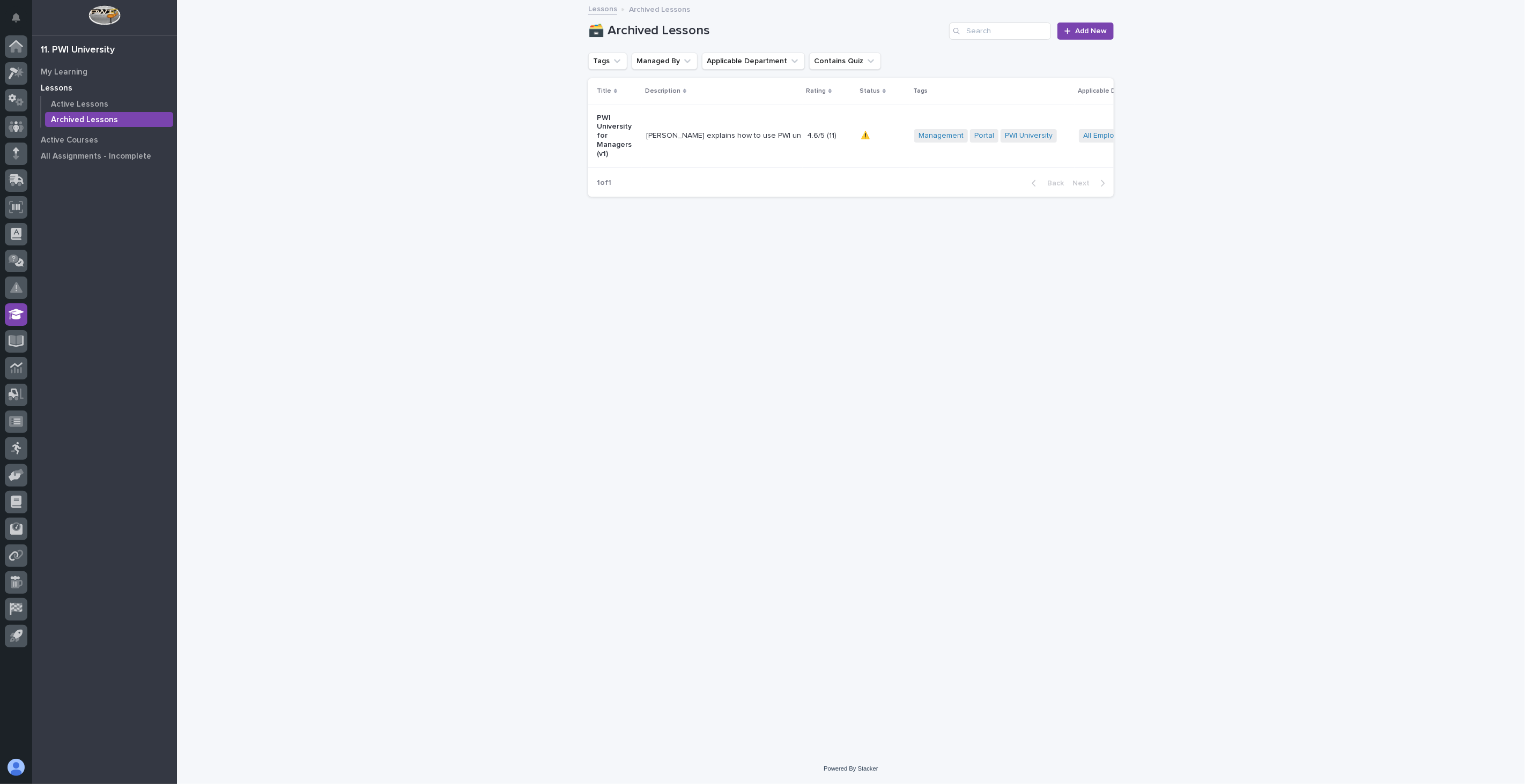
click at [59, 83] on p "Lessons" at bounding box center [56, 88] width 31 height 9
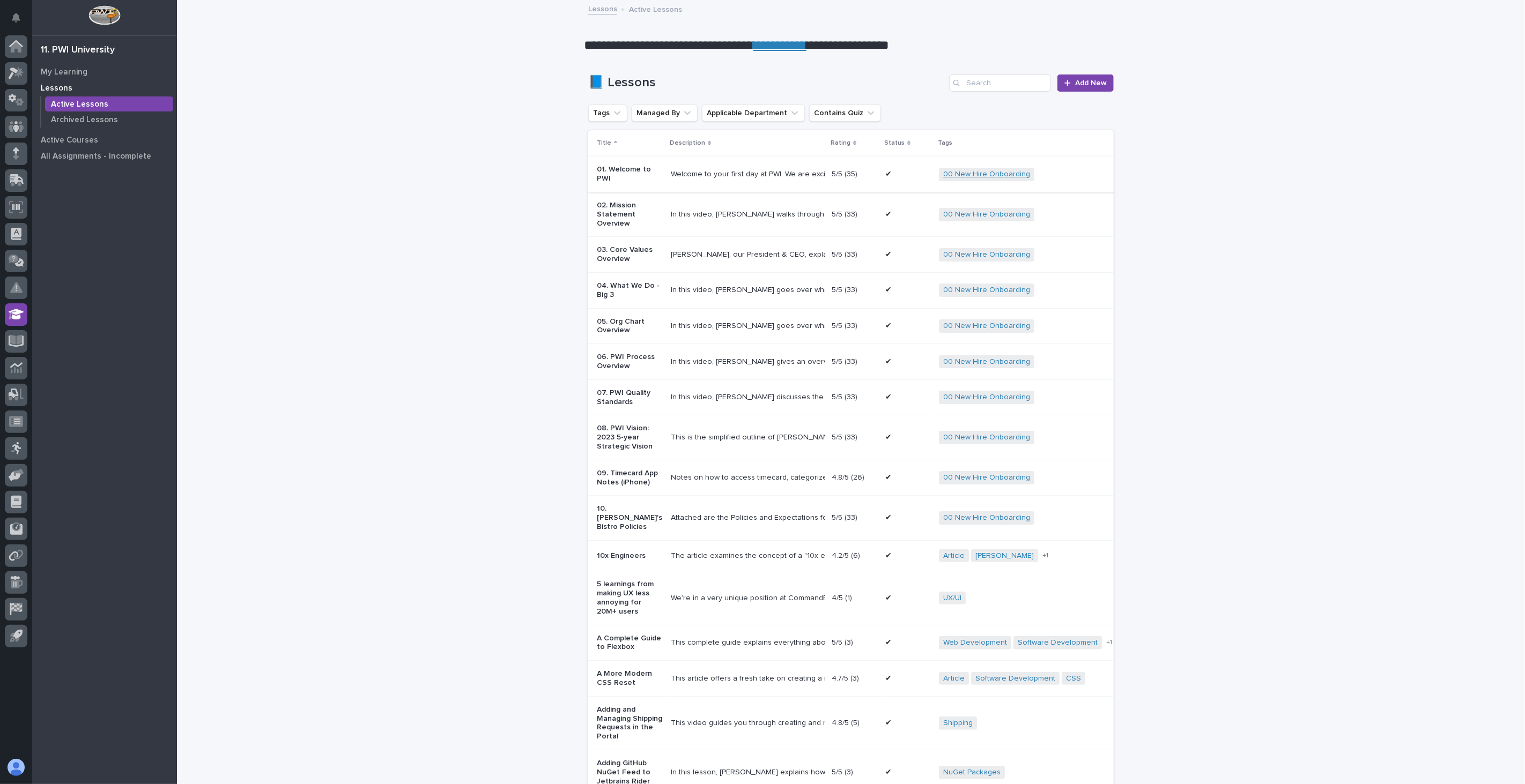
click at [973, 174] on link "00 New Hire Onboarding" at bounding box center [986, 174] width 87 height 9
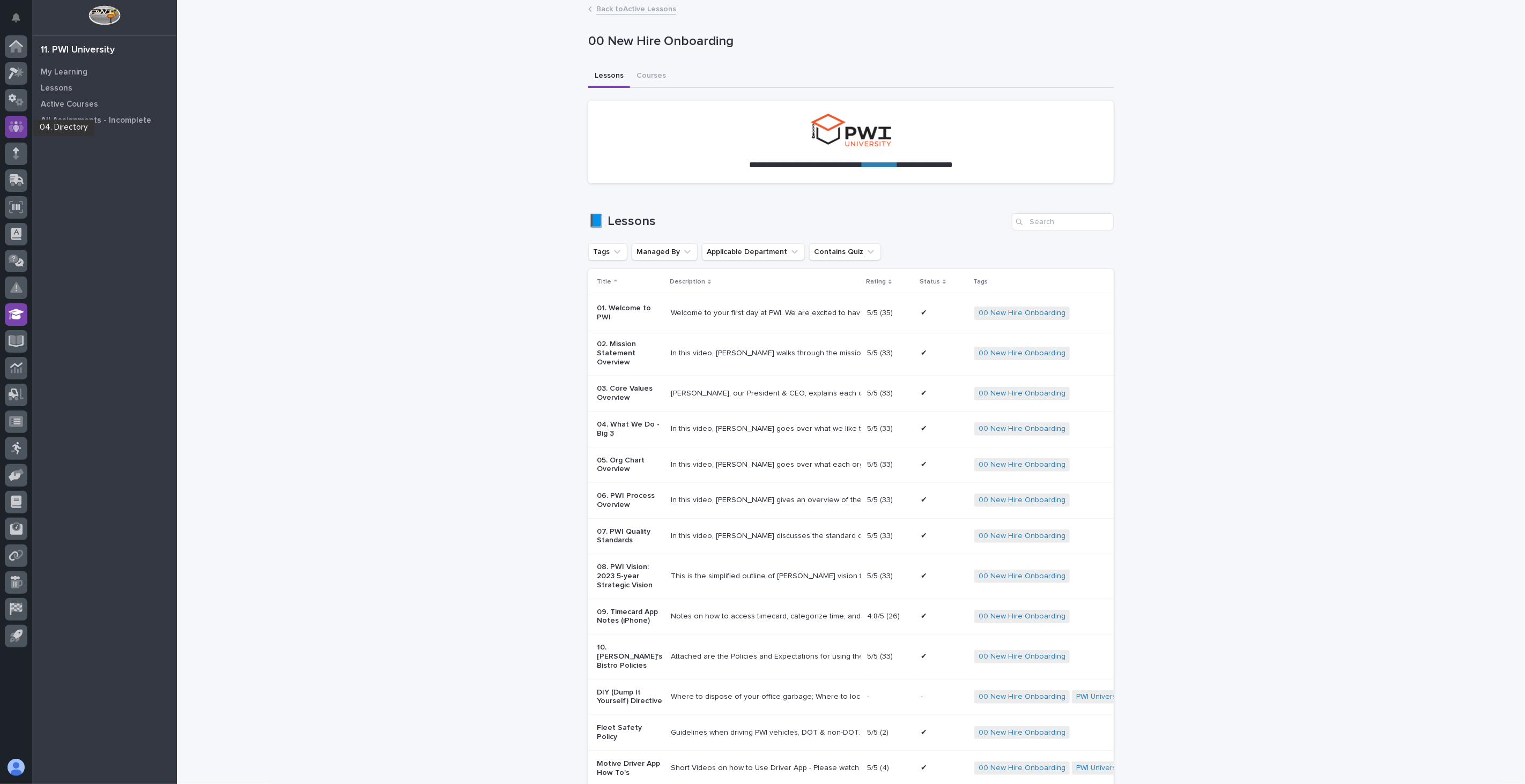
click at [14, 126] on icon at bounding box center [16, 127] width 7 height 11
